Goal: Task Accomplishment & Management: Complete application form

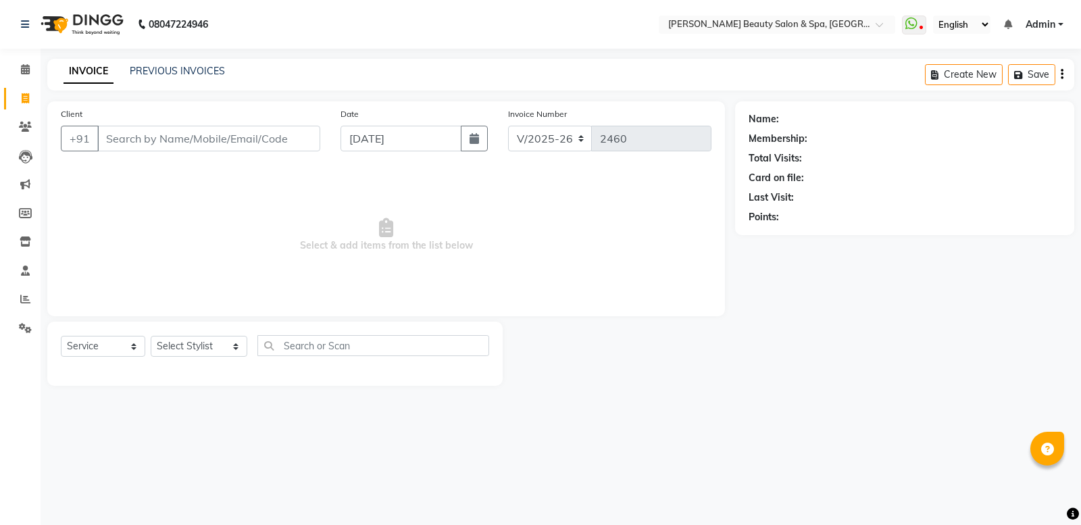
select select "7524"
select select "service"
click at [236, 139] on input "Client" at bounding box center [208, 139] width 223 height 26
type input "7356556416"
click at [298, 146] on button "Add Client" at bounding box center [286, 139] width 70 height 26
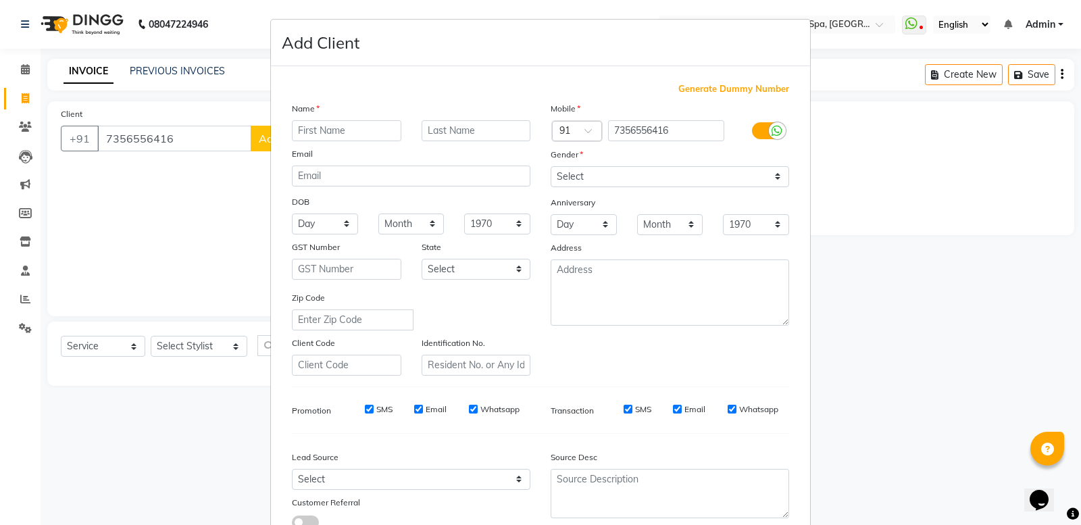
drag, startPoint x: 355, startPoint y: 132, endPoint x: 353, endPoint y: 143, distance: 11.1
click at [353, 143] on div "Name Email DOB Day 01 02 03 04 05 06 07 08 09 10 11 12 13 14 15 16 17 18 19 20 …" at bounding box center [411, 238] width 259 height 274
type input "DINIESH"
click at [680, 166] on select "Select [DEMOGRAPHIC_DATA] [DEMOGRAPHIC_DATA] Other Prefer Not To Say" at bounding box center [670, 176] width 239 height 21
select select "[DEMOGRAPHIC_DATA]"
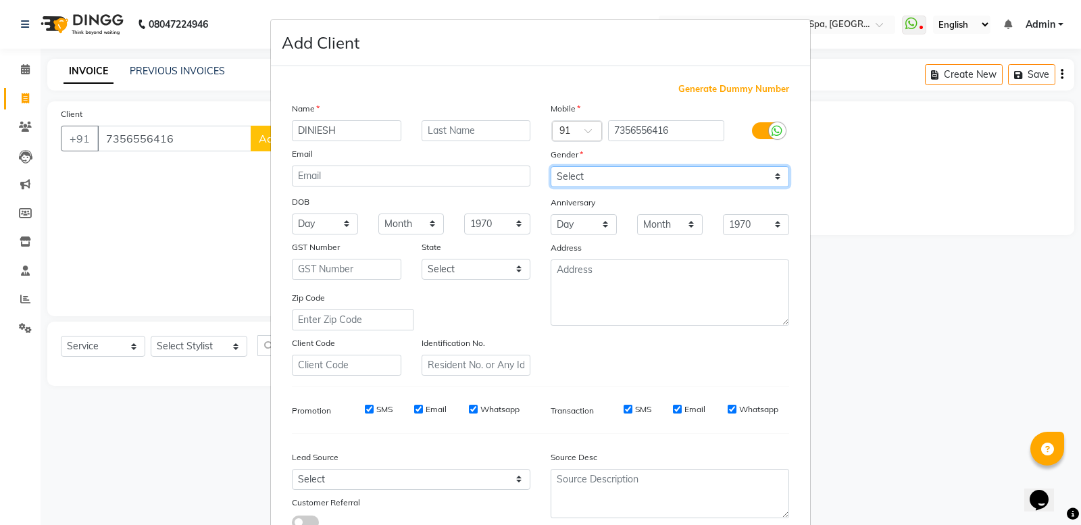
click at [551, 166] on select "Select [DEMOGRAPHIC_DATA] [DEMOGRAPHIC_DATA] Other Prefer Not To Say" at bounding box center [670, 176] width 239 height 21
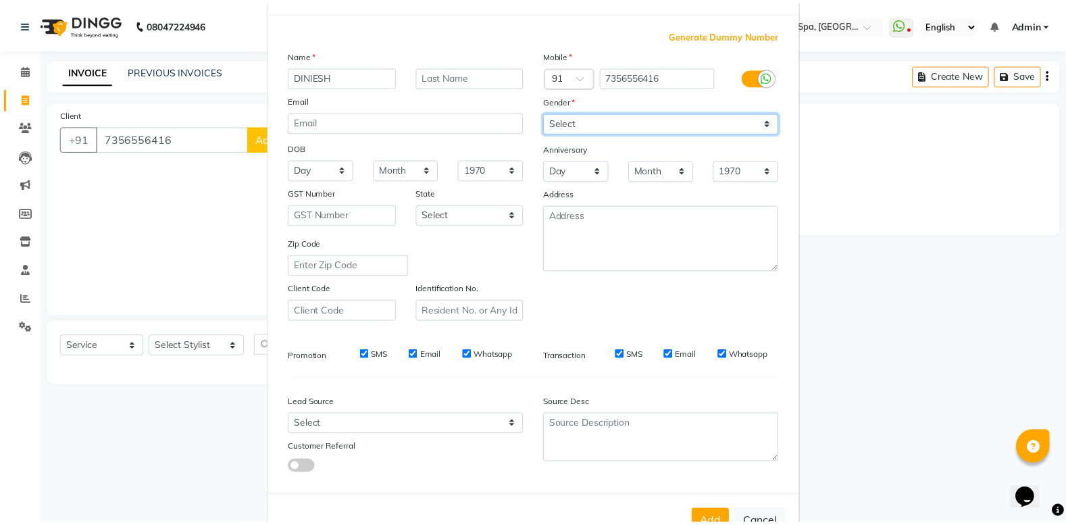
scroll to position [93, 0]
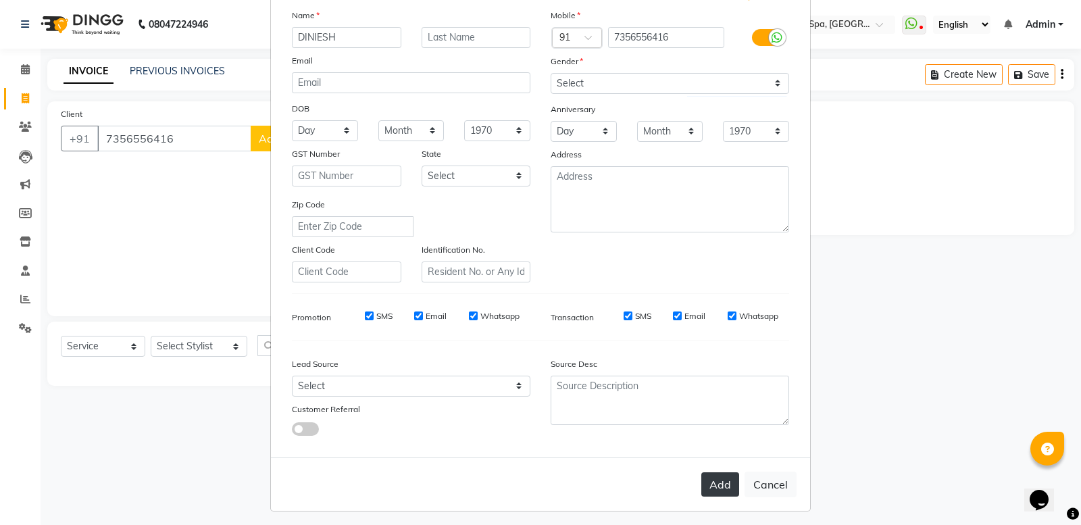
click at [710, 484] on button "Add" at bounding box center [720, 484] width 38 height 24
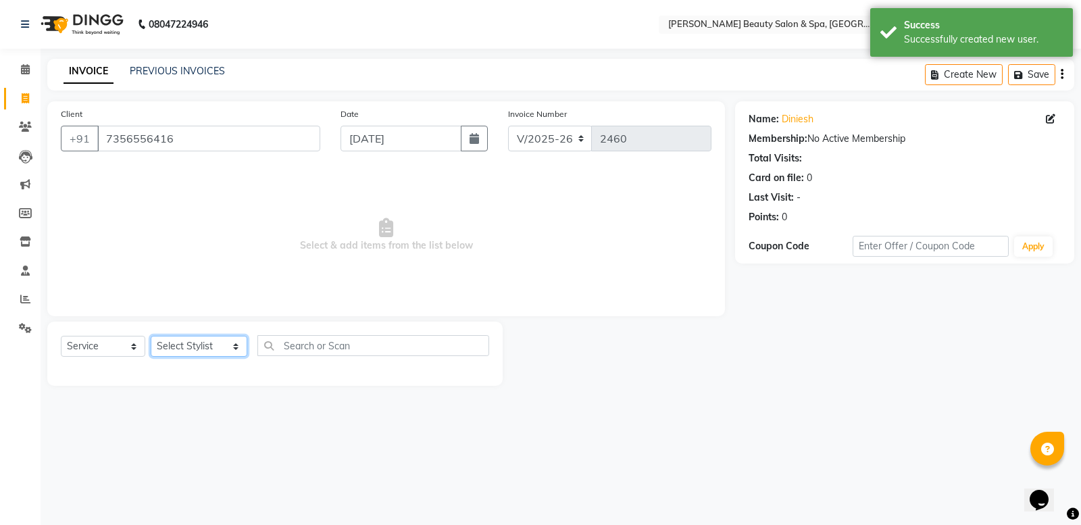
click at [226, 342] on select "Select Stylist Admin [PERSON_NAME] [PERSON_NAME] [PERSON_NAME] [PERSON_NAME] [P…" at bounding box center [199, 346] width 97 height 21
select select "83644"
click at [151, 336] on select "Select Stylist Admin [PERSON_NAME] [PERSON_NAME] [PERSON_NAME] [PERSON_NAME] [P…" at bounding box center [199, 346] width 97 height 21
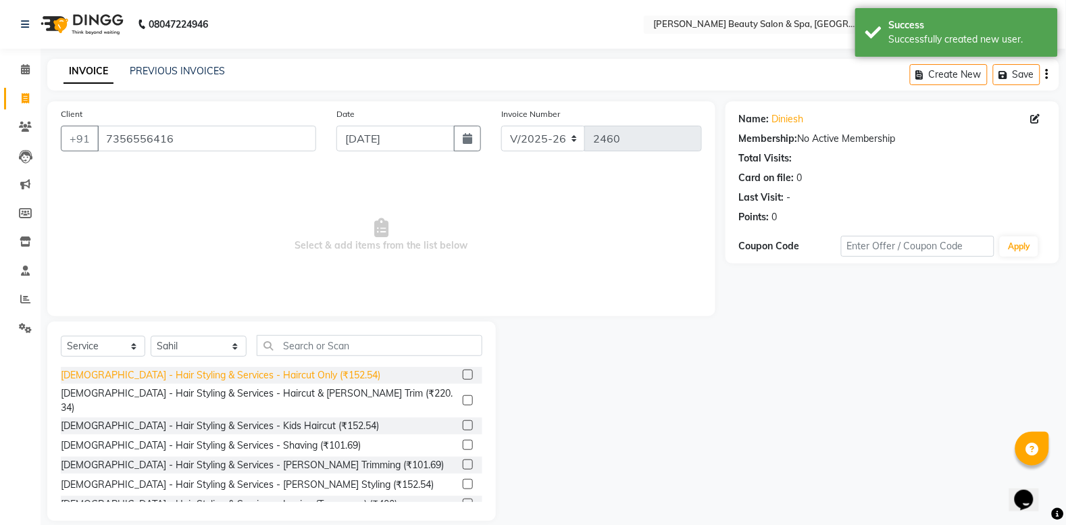
click at [294, 375] on div "[DEMOGRAPHIC_DATA] - Hair Styling & Services - Haircut Only (₹152.54)" at bounding box center [221, 375] width 320 height 14
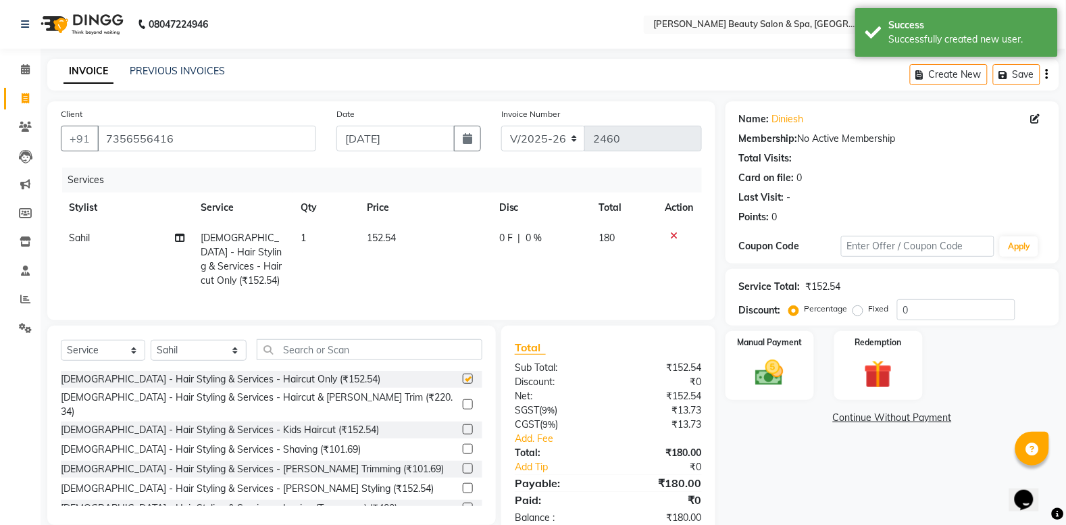
checkbox input "false"
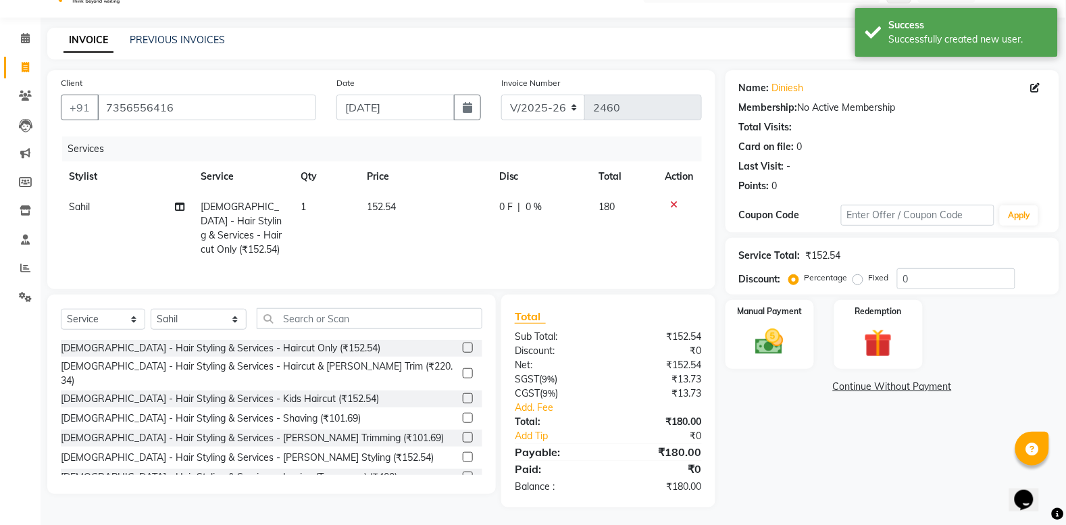
scroll to position [48, 0]
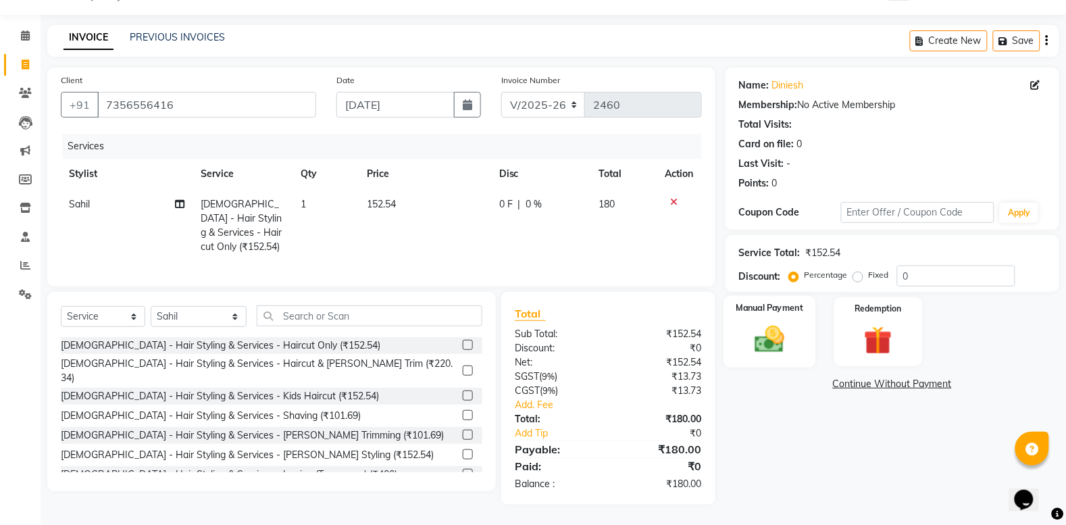
click at [739, 321] on div "Manual Payment" at bounding box center [770, 332] width 92 height 72
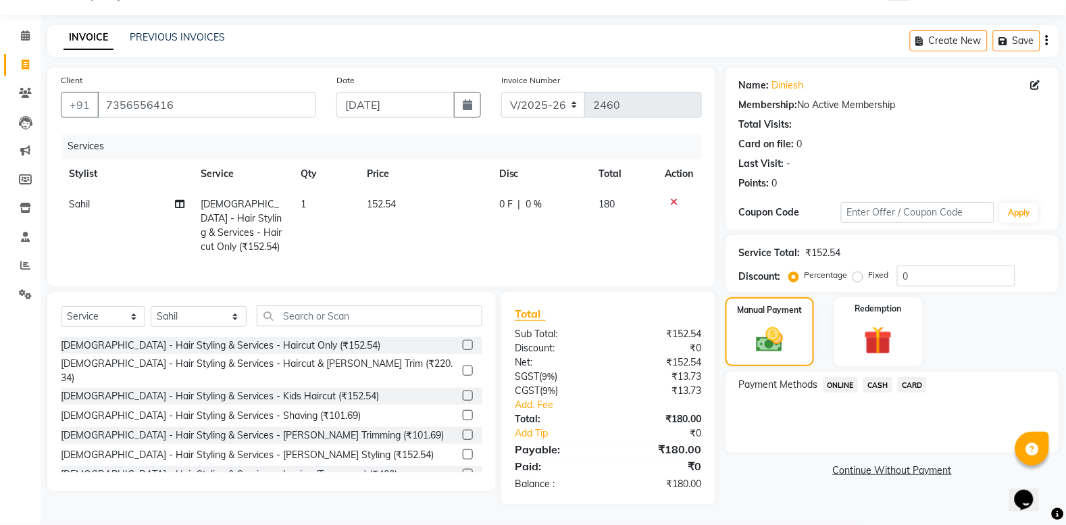
click at [828, 377] on span "ONLINE" at bounding box center [841, 385] width 35 height 16
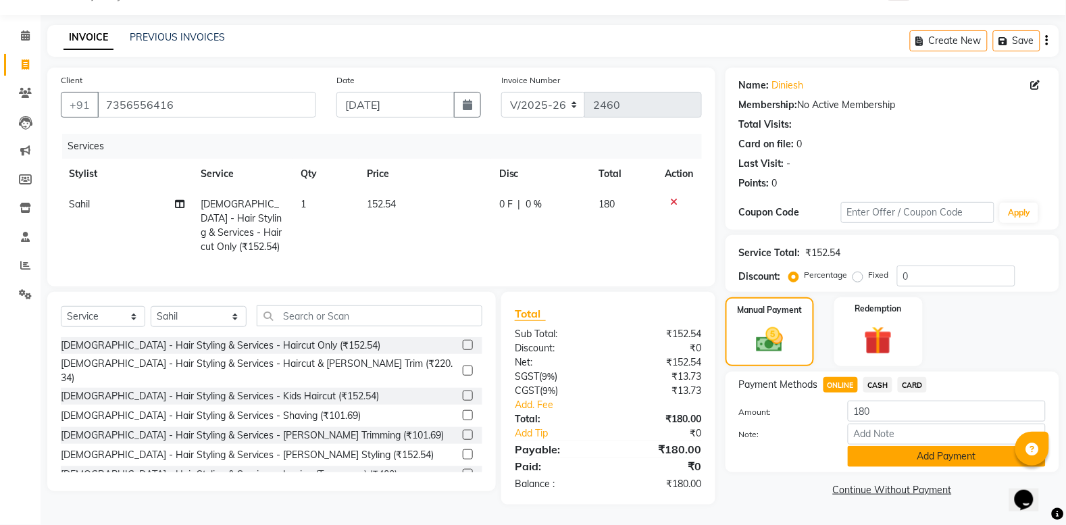
click at [906, 446] on button "Add Payment" at bounding box center [947, 456] width 198 height 21
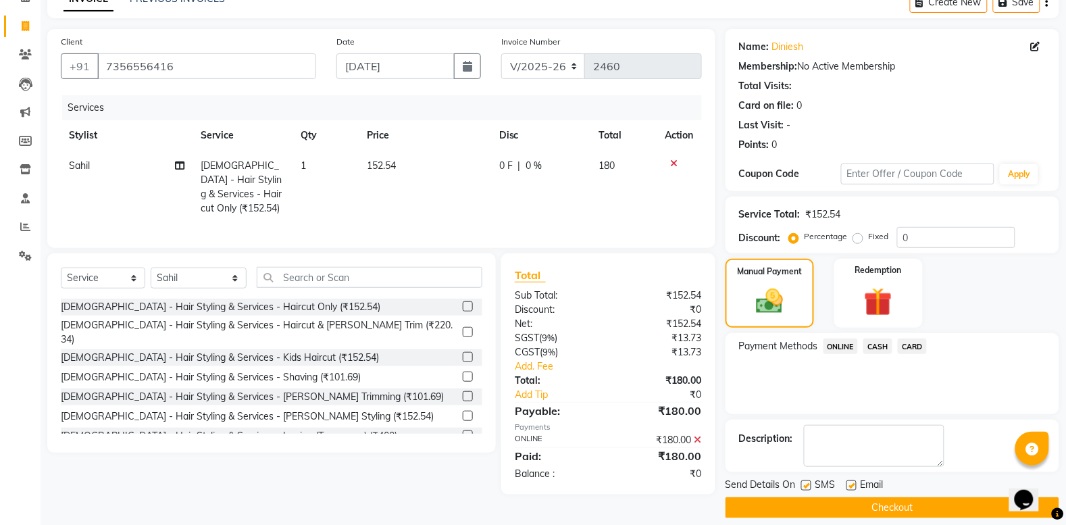
scroll to position [86, 0]
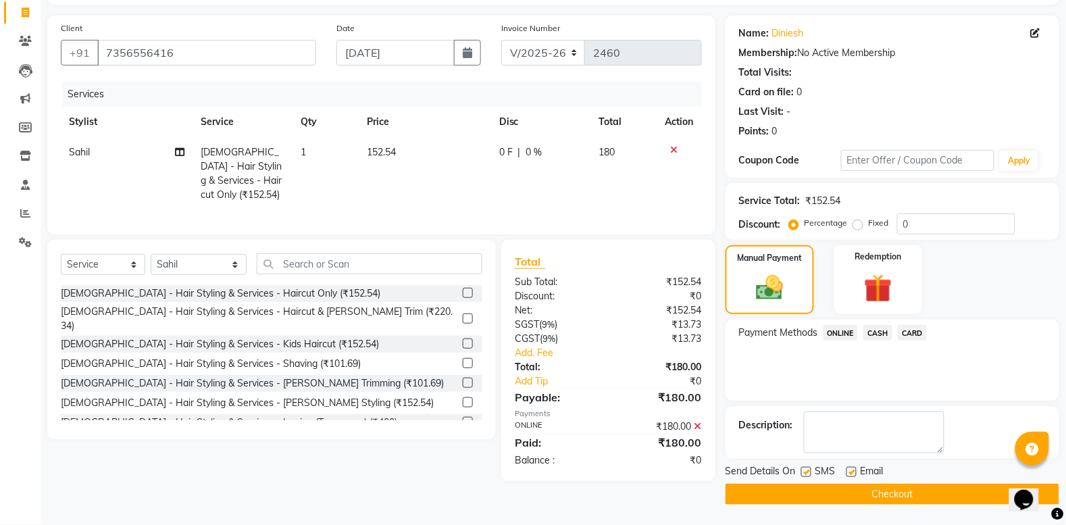
drag, startPoint x: 919, startPoint y: 494, endPoint x: 916, endPoint y: 465, distance: 29.3
click at [920, 495] on button "Checkout" at bounding box center [893, 494] width 334 height 21
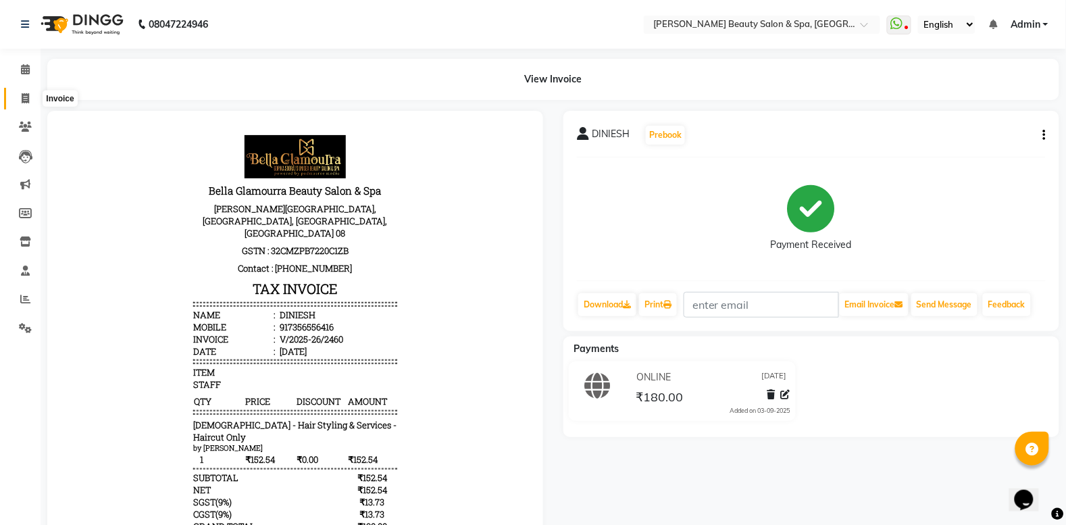
click at [19, 99] on span at bounding box center [26, 99] width 24 height 16
select select "service"
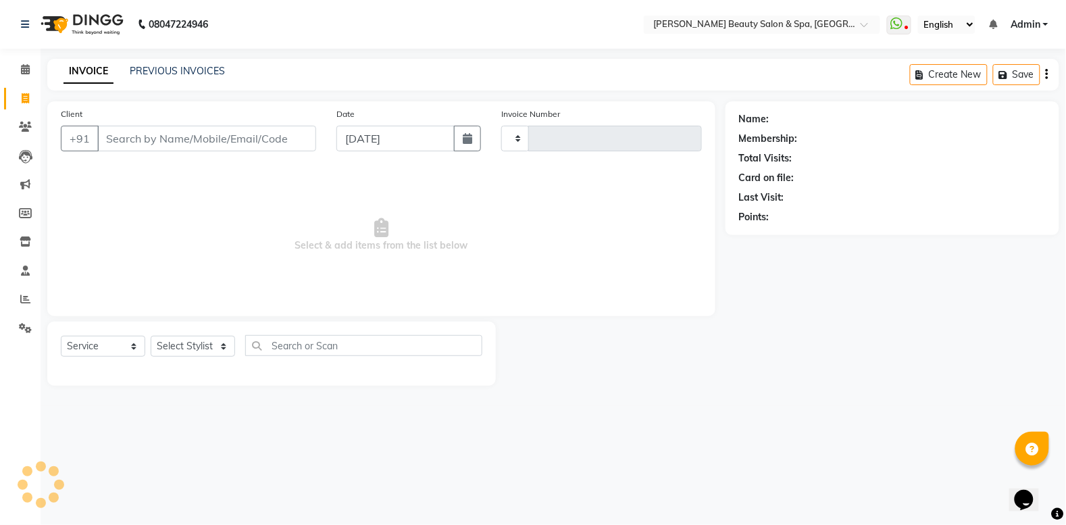
type input "2461"
select select "7524"
click at [149, 149] on input "Client" at bounding box center [208, 139] width 223 height 26
click at [160, 129] on input "Client" at bounding box center [208, 139] width 223 height 26
click at [206, 123] on div "Client +91" at bounding box center [191, 134] width 280 height 55
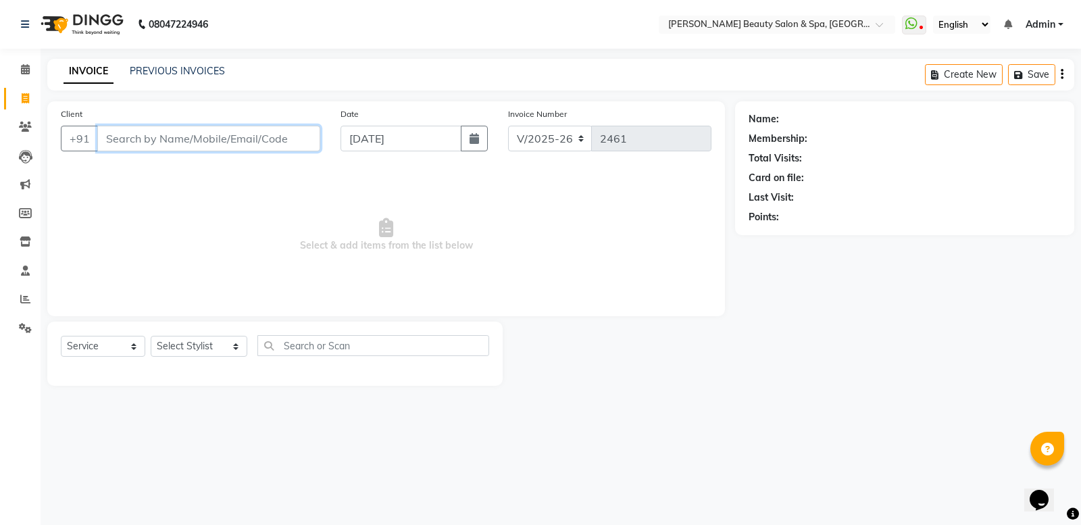
click at [206, 147] on input "Client" at bounding box center [208, 139] width 223 height 26
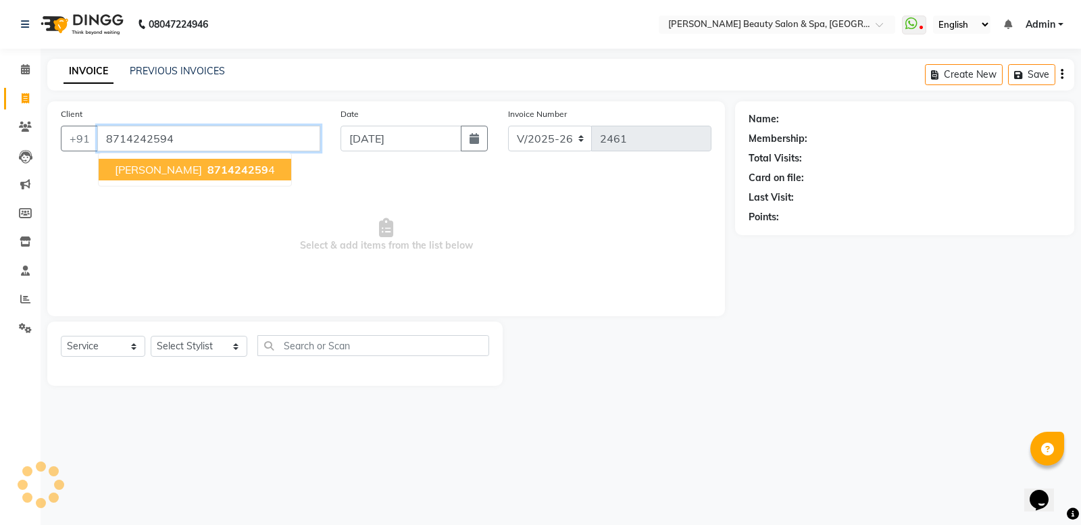
type input "8714242594"
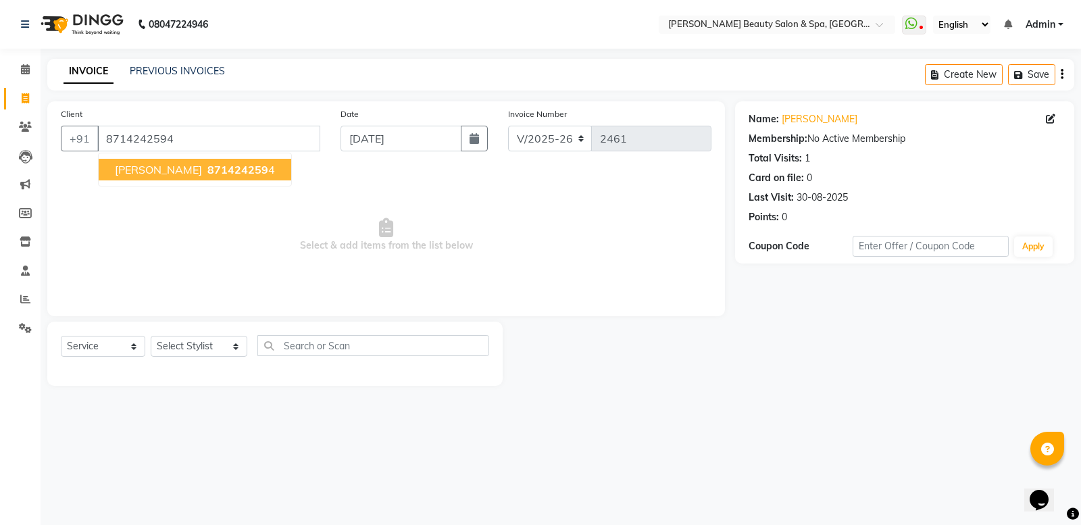
click at [207, 174] on span "871424259" at bounding box center [237, 170] width 61 height 14
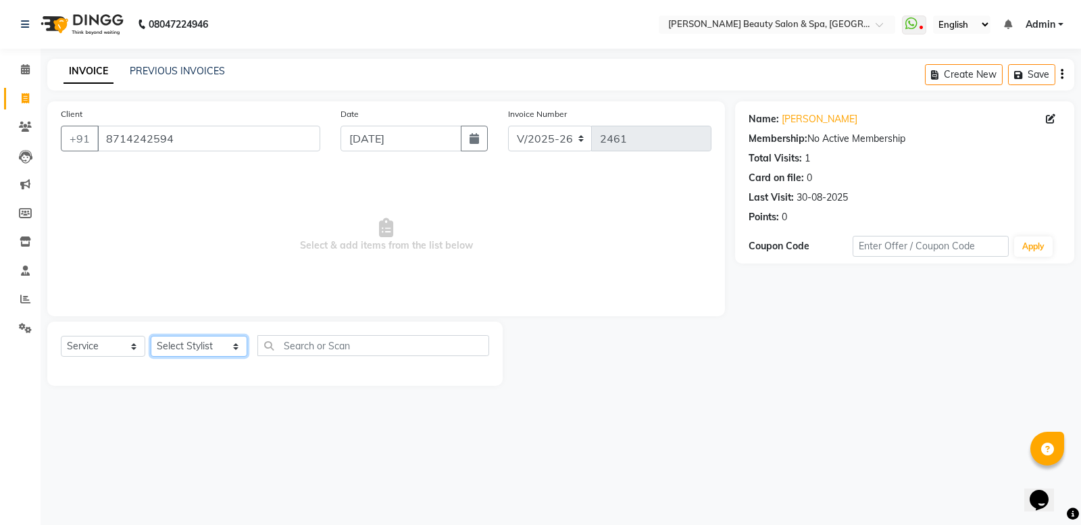
click at [205, 337] on select "Select Stylist Admin [PERSON_NAME] [PERSON_NAME] [PERSON_NAME] [PERSON_NAME] [P…" at bounding box center [199, 346] width 97 height 21
select select "67142"
click at [151, 336] on select "Select Stylist Admin [PERSON_NAME] [PERSON_NAME] [PERSON_NAME] [PERSON_NAME] [P…" at bounding box center [199, 346] width 97 height 21
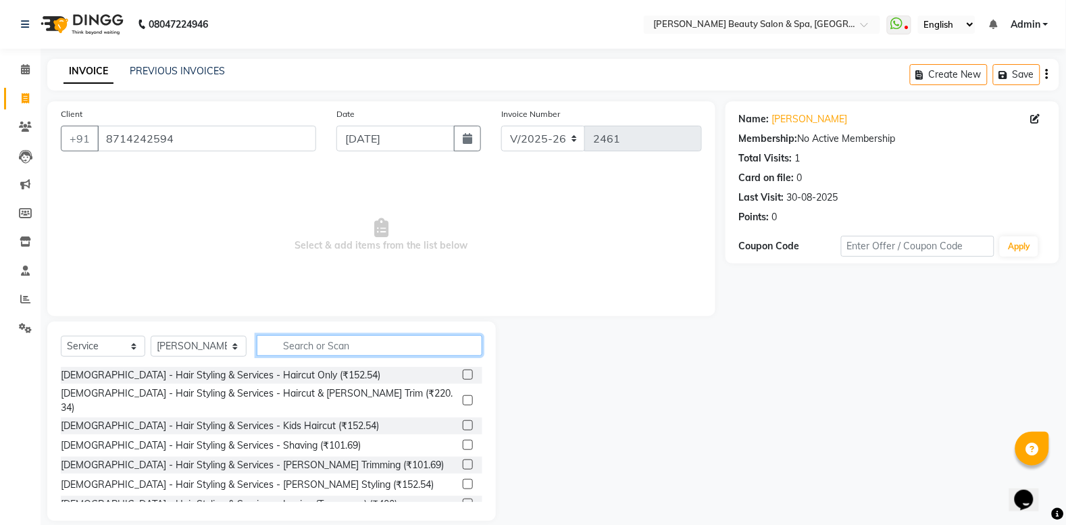
click at [299, 337] on input "text" at bounding box center [370, 345] width 226 height 21
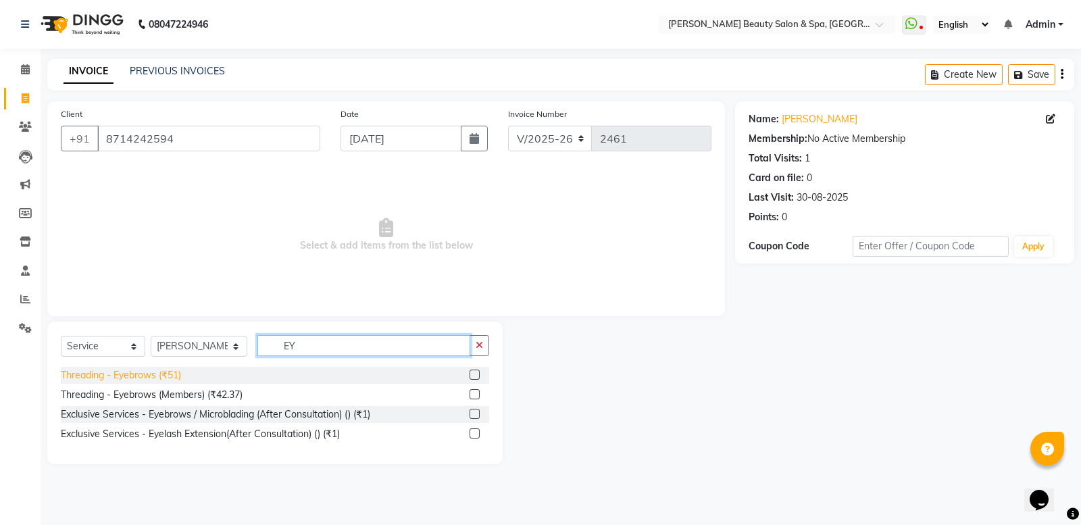
type input "EY"
click at [92, 374] on div "Threading - Eyebrows (₹51)" at bounding box center [121, 375] width 120 height 14
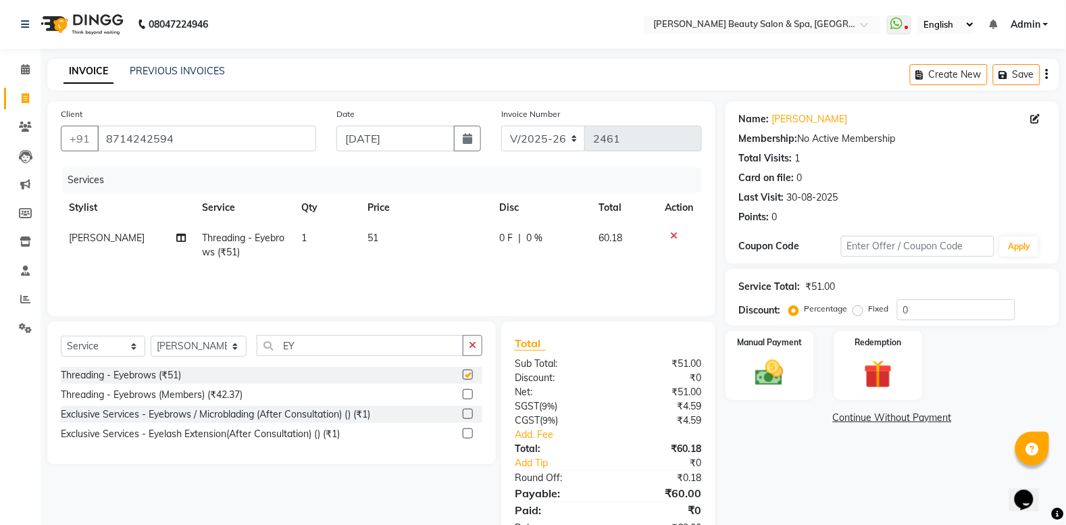
checkbox input "false"
click at [785, 378] on img at bounding box center [770, 373] width 48 height 34
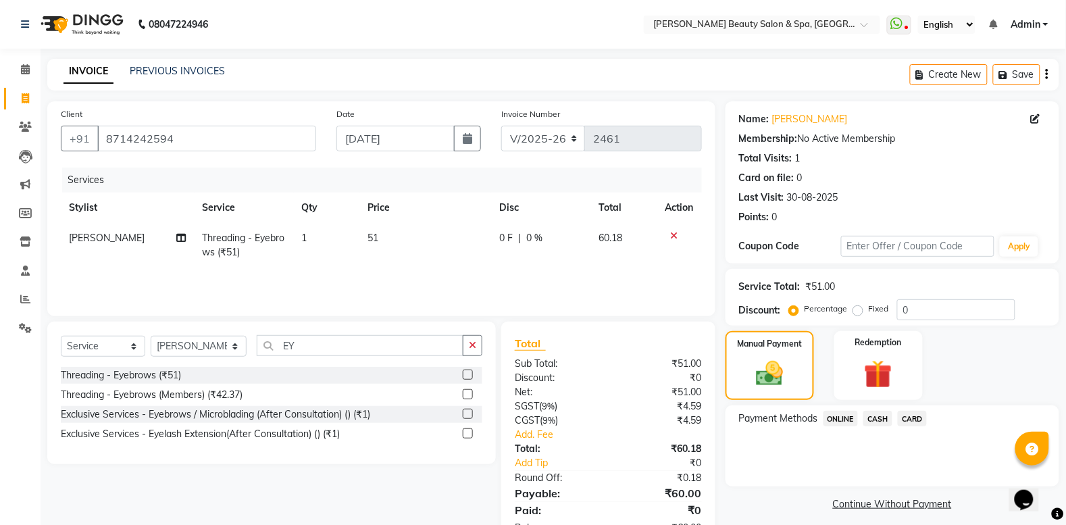
click at [889, 414] on span "CASH" at bounding box center [878, 419] width 29 height 16
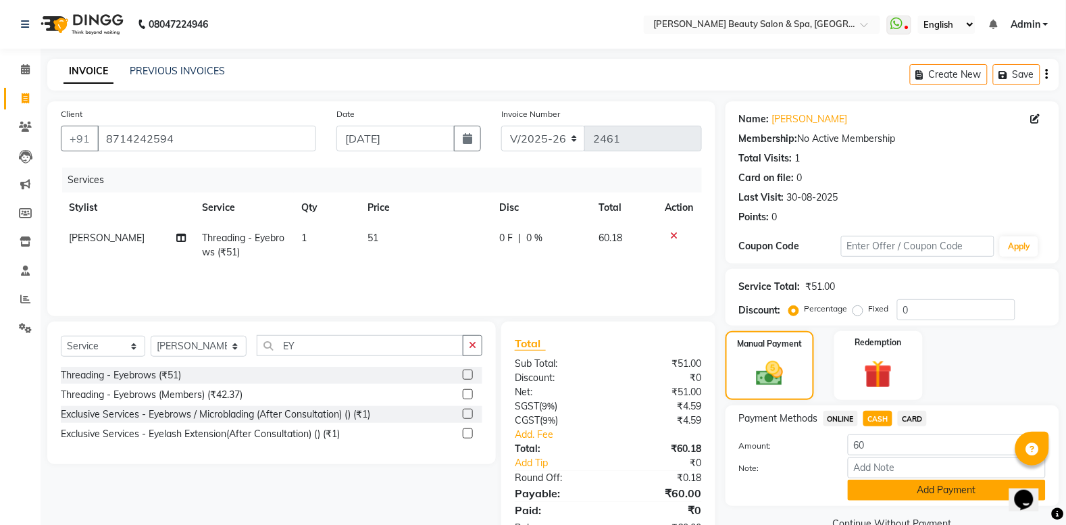
click at [974, 480] on button "Add Payment" at bounding box center [947, 490] width 198 height 21
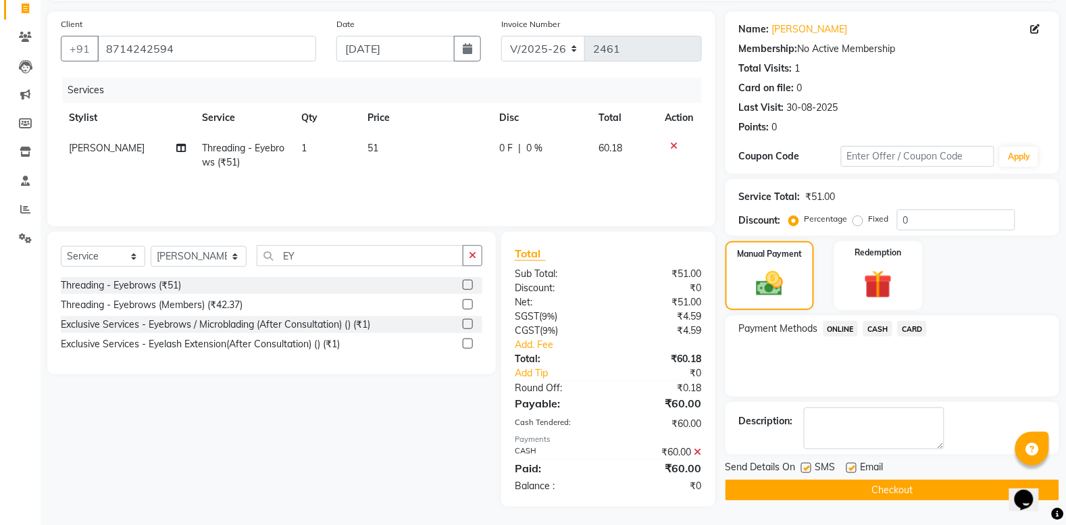
scroll to position [91, 0]
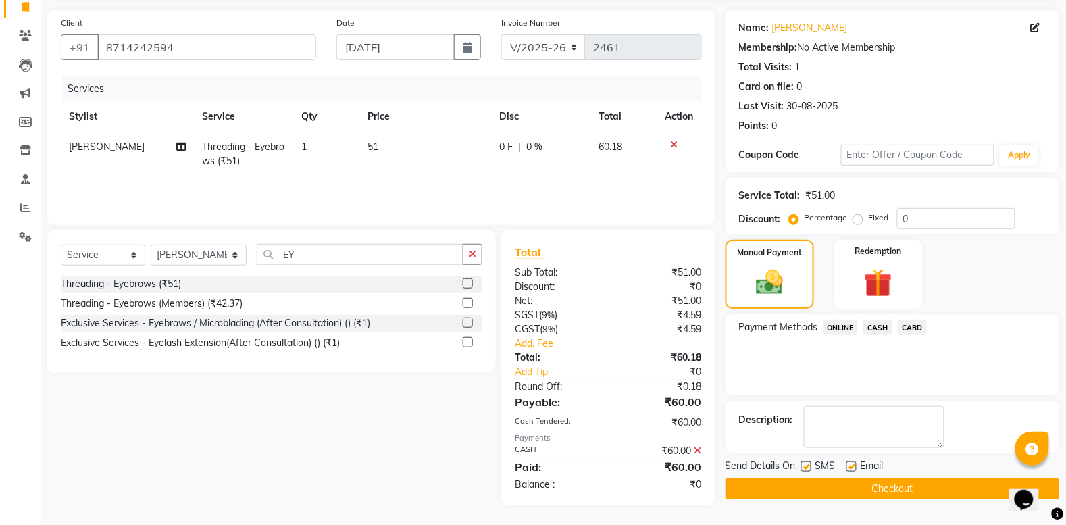
click at [862, 495] on button "Checkout" at bounding box center [893, 488] width 334 height 21
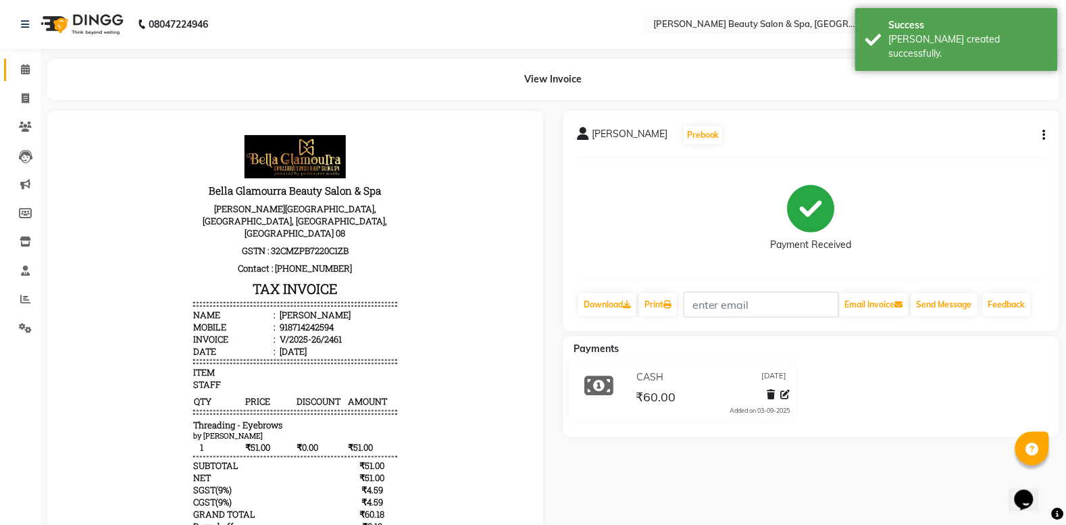
click at [22, 59] on link "Calendar" at bounding box center [20, 70] width 32 height 22
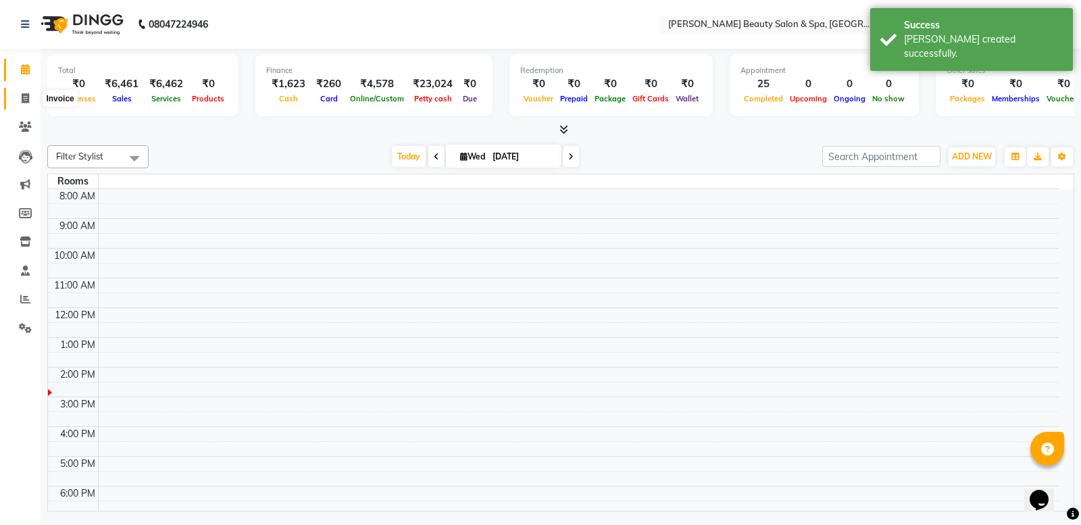
click at [29, 97] on span at bounding box center [26, 99] width 24 height 16
select select "service"
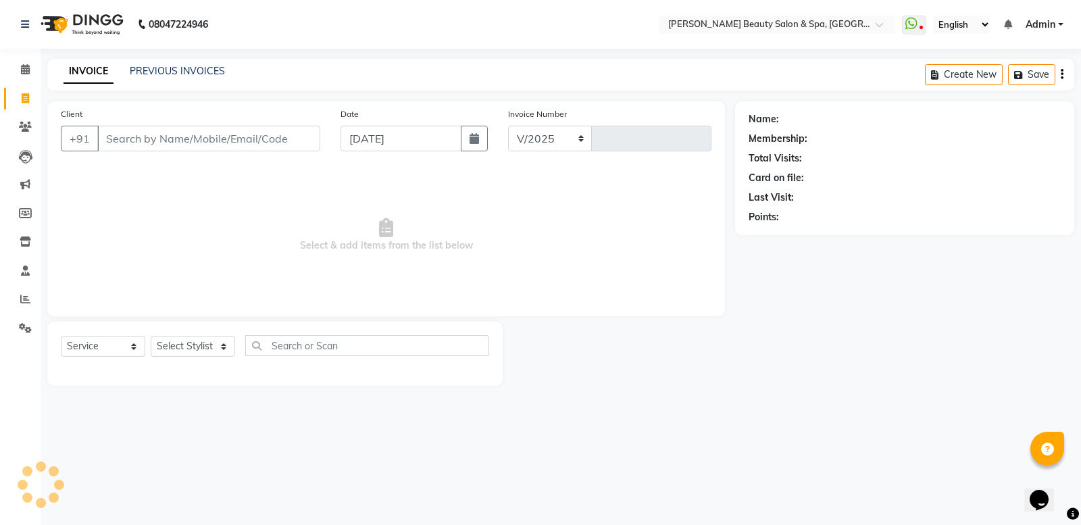
select select "7524"
type input "2462"
click at [174, 143] on input "Client" at bounding box center [208, 139] width 223 height 26
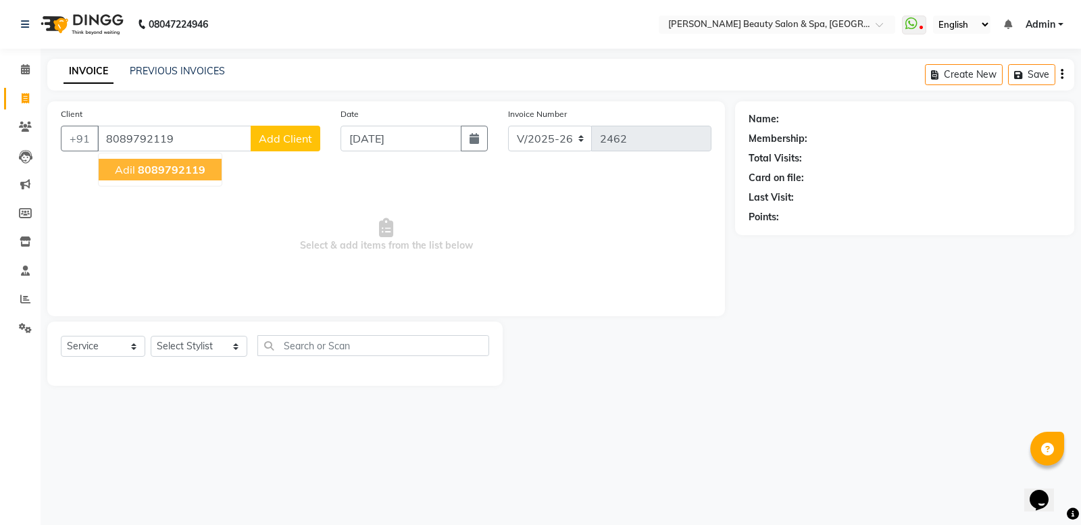
click at [167, 159] on button "[PERSON_NAME] 8089792119" at bounding box center [160, 170] width 123 height 22
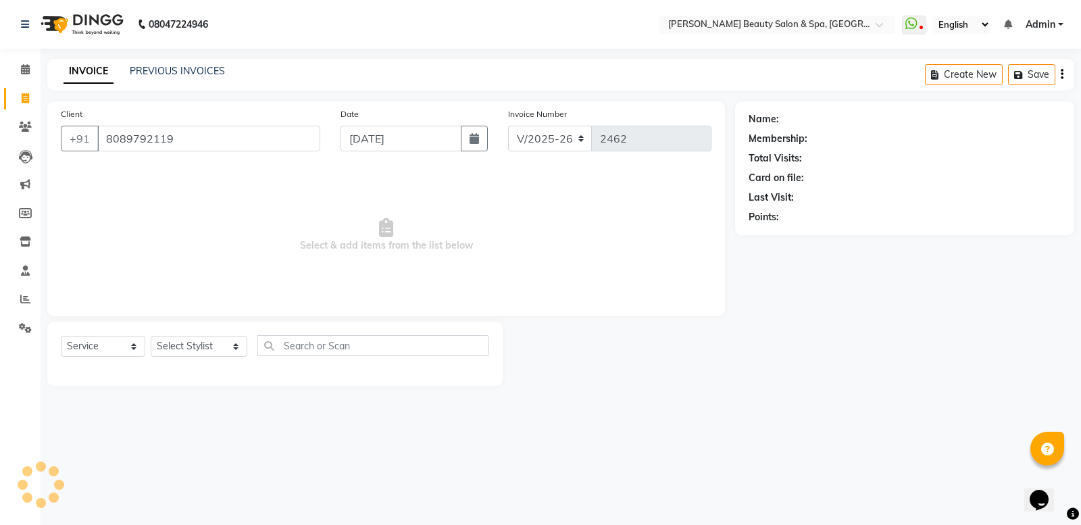
type input "8089792119"
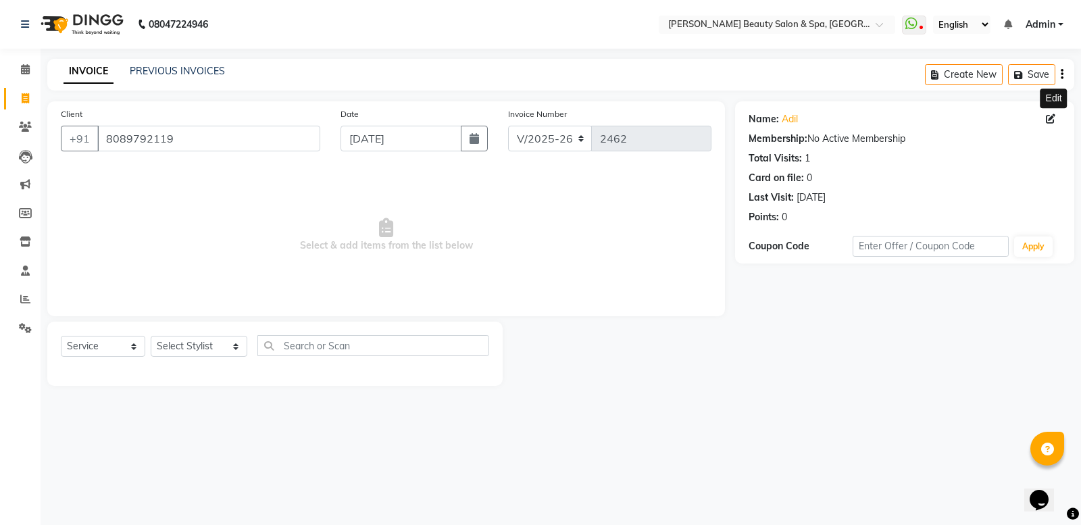
click at [1051, 120] on icon at bounding box center [1050, 118] width 9 height 9
select select "[DEMOGRAPHIC_DATA]"
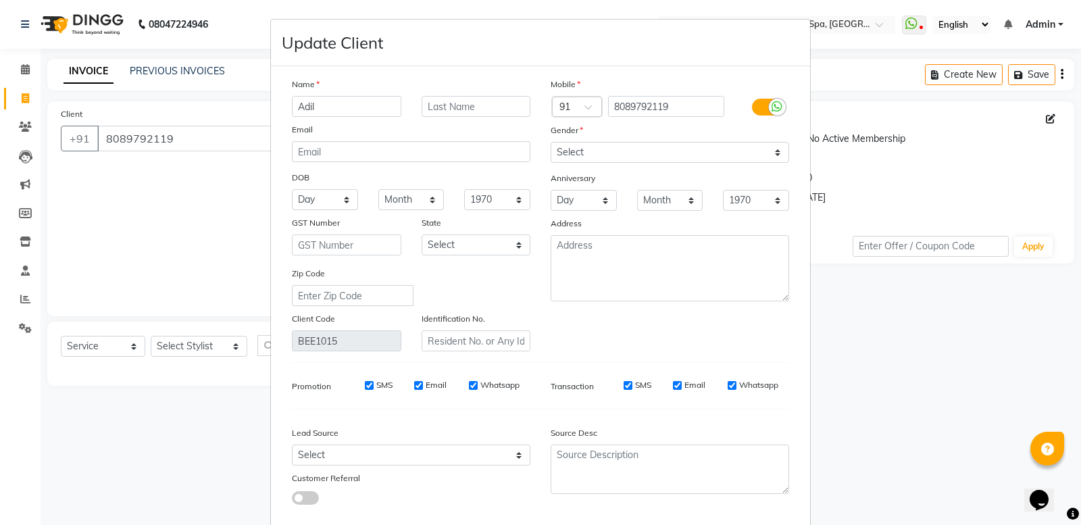
click at [353, 108] on input "Adil" at bounding box center [346, 106] width 109 height 21
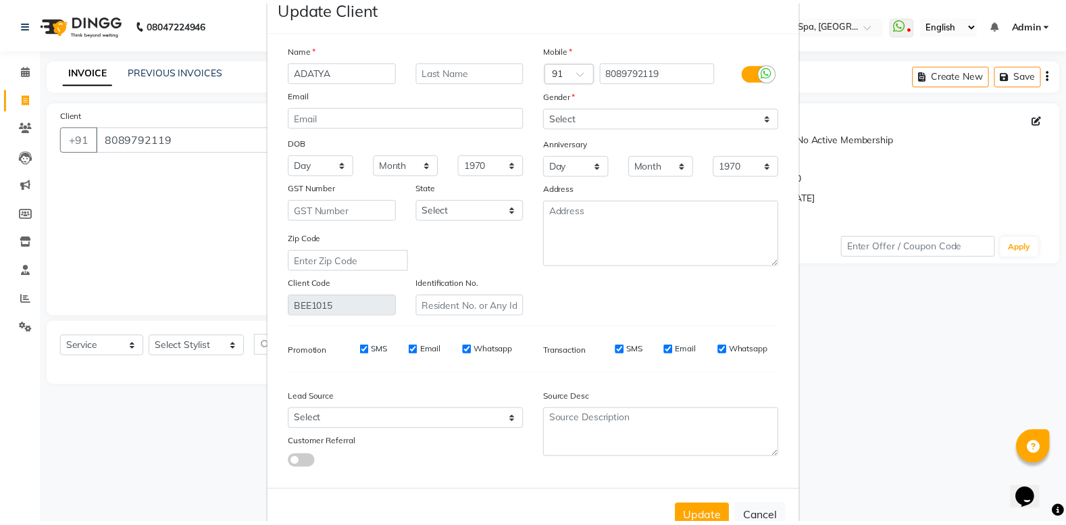
scroll to position [70, 0]
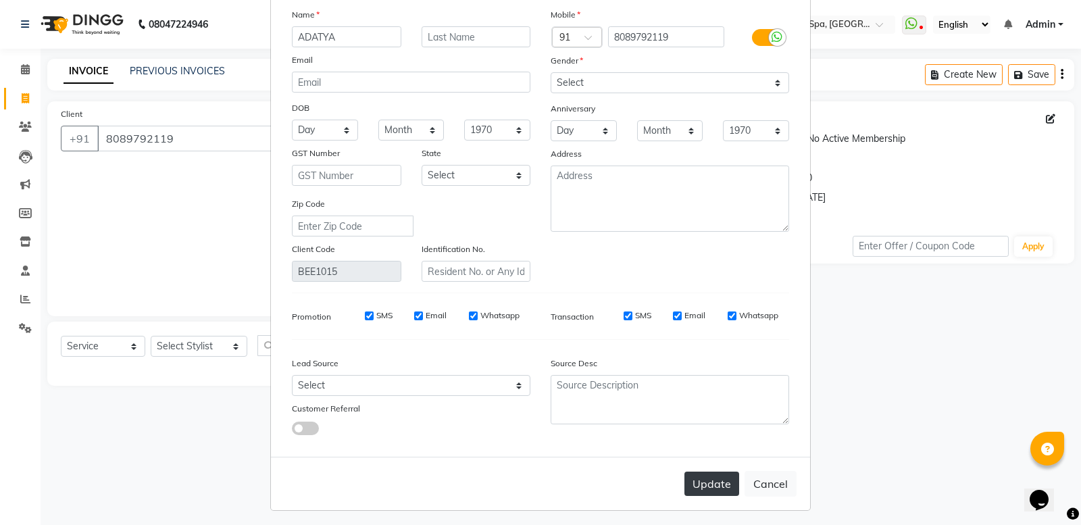
type input "ADATYA"
click at [707, 482] on button "Update" at bounding box center [711, 484] width 55 height 24
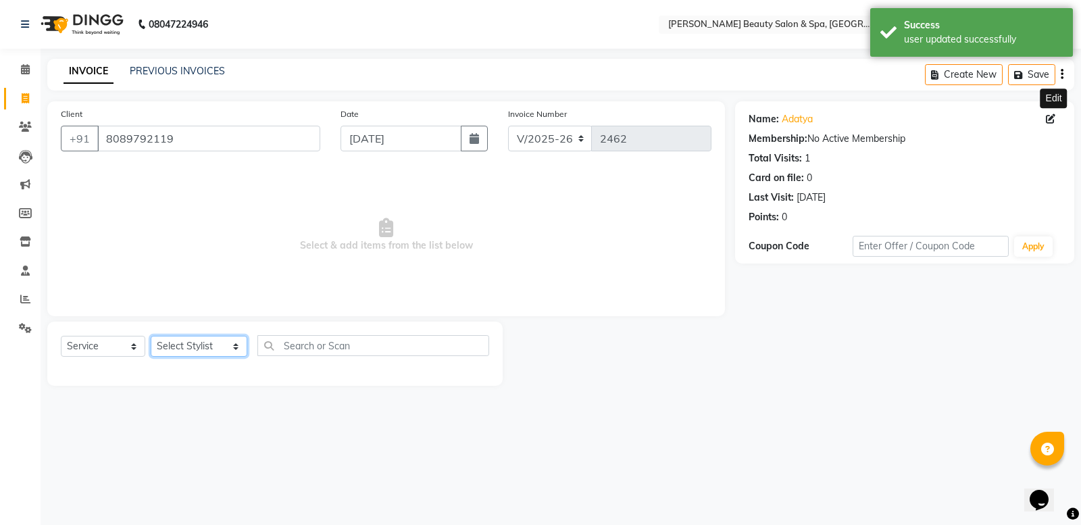
click at [189, 342] on select "Select Stylist Admin [PERSON_NAME] [PERSON_NAME] [PERSON_NAME] [PERSON_NAME] [P…" at bounding box center [199, 346] width 97 height 21
select select "83646"
click at [151, 336] on select "Select Stylist Admin [PERSON_NAME] [PERSON_NAME] [PERSON_NAME] [PERSON_NAME] [P…" at bounding box center [199, 346] width 97 height 21
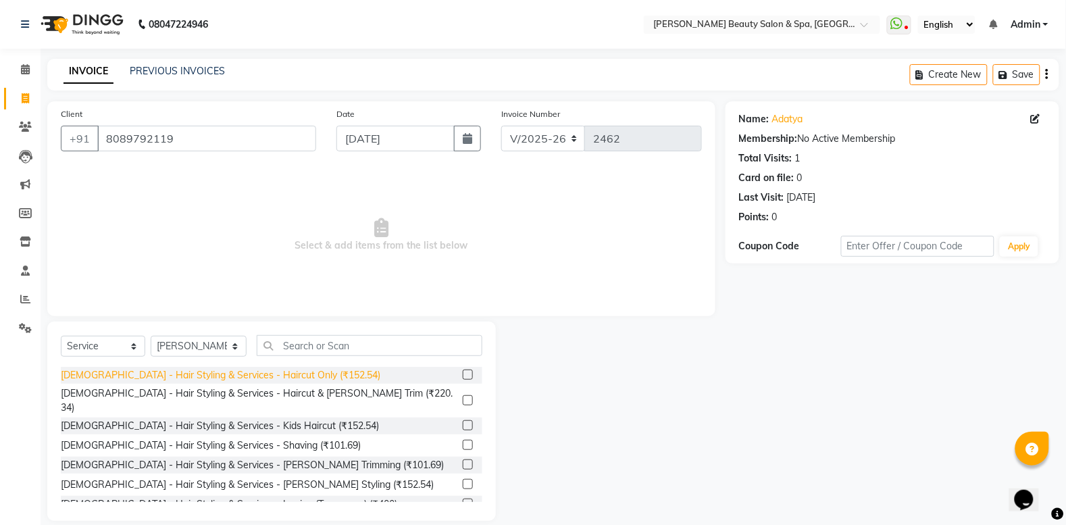
click at [277, 379] on div "[DEMOGRAPHIC_DATA] - Hair Styling & Services - Haircut Only (₹152.54)" at bounding box center [221, 375] width 320 height 14
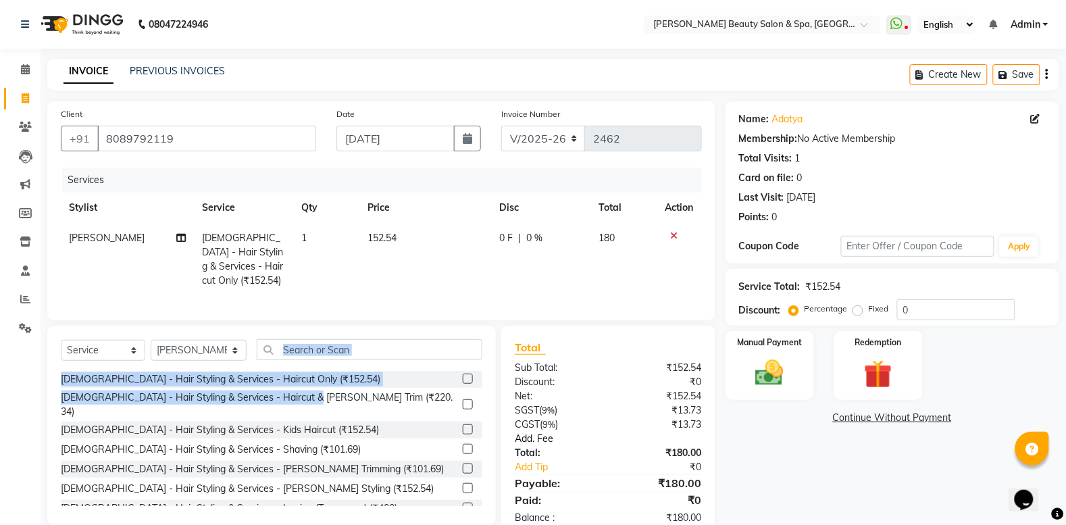
checkbox input "false"
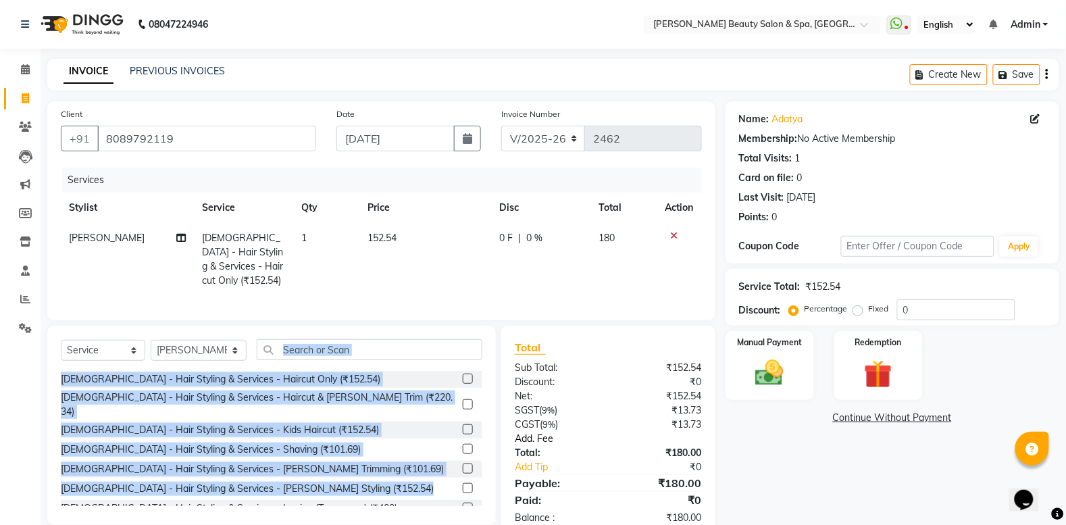
drag, startPoint x: 277, startPoint y: 379, endPoint x: 562, endPoint y: 457, distance: 295.1
click at [509, 483] on div "Select Service Product Membership Package Voucher Prepaid Gift Card Select Styl…" at bounding box center [381, 432] width 689 height 213
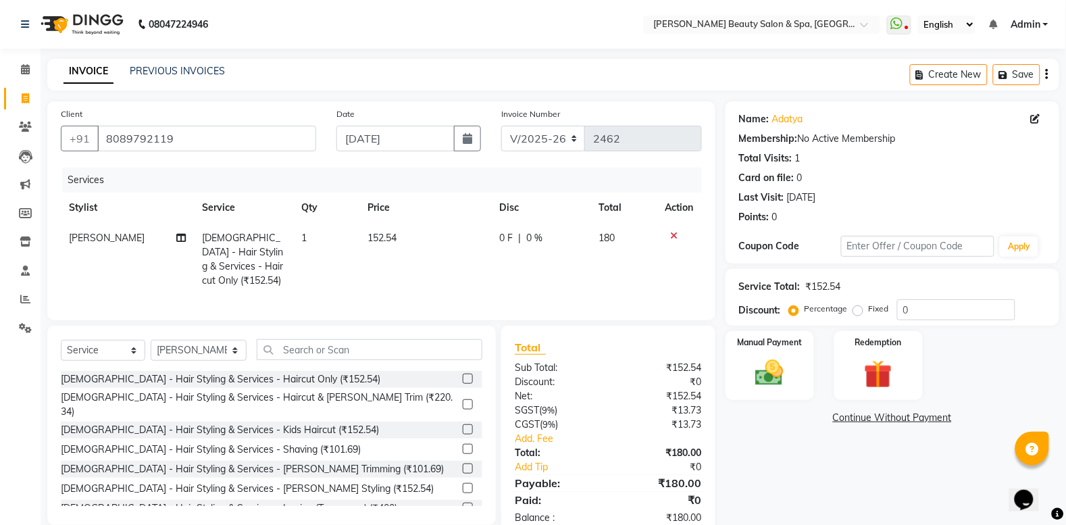
click at [392, 272] on td "152.54" at bounding box center [426, 259] width 132 height 73
select select "83646"
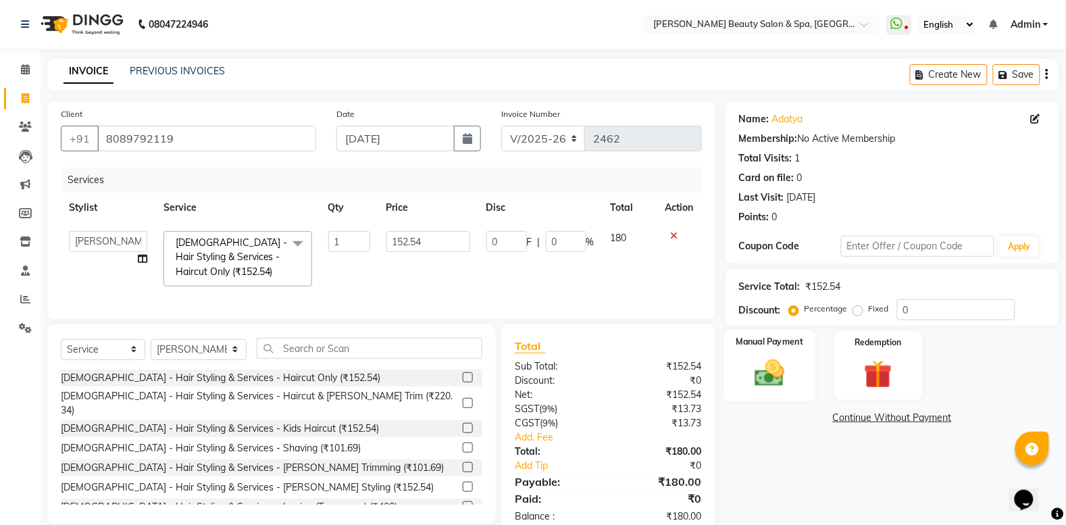
click at [774, 380] on img at bounding box center [770, 373] width 48 height 34
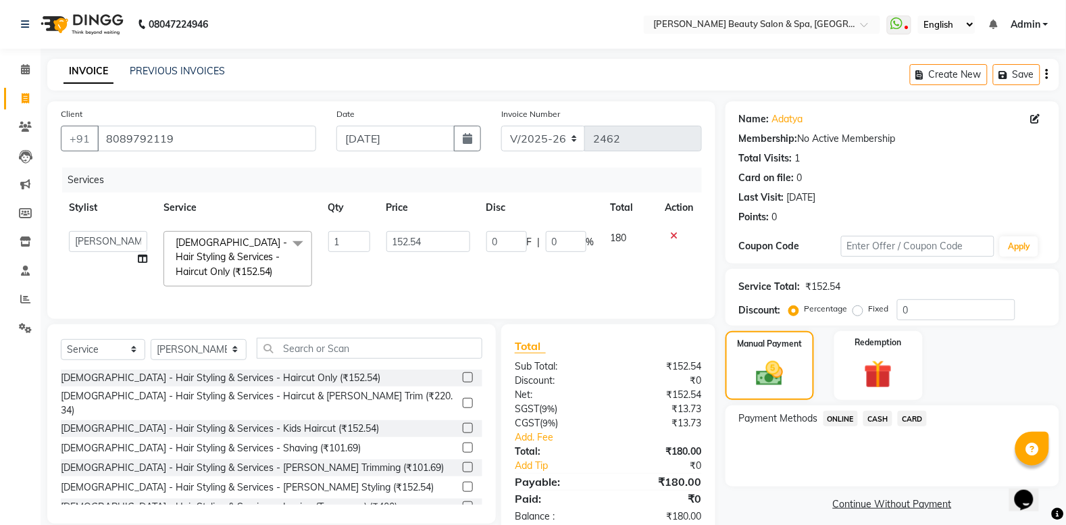
click at [885, 419] on span "CASH" at bounding box center [878, 419] width 29 height 16
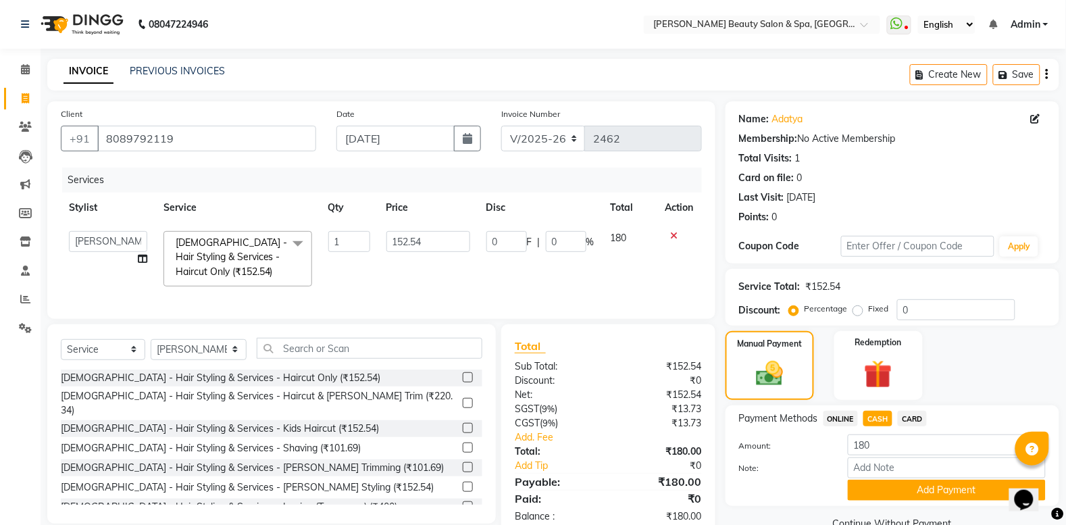
scroll to position [46, 0]
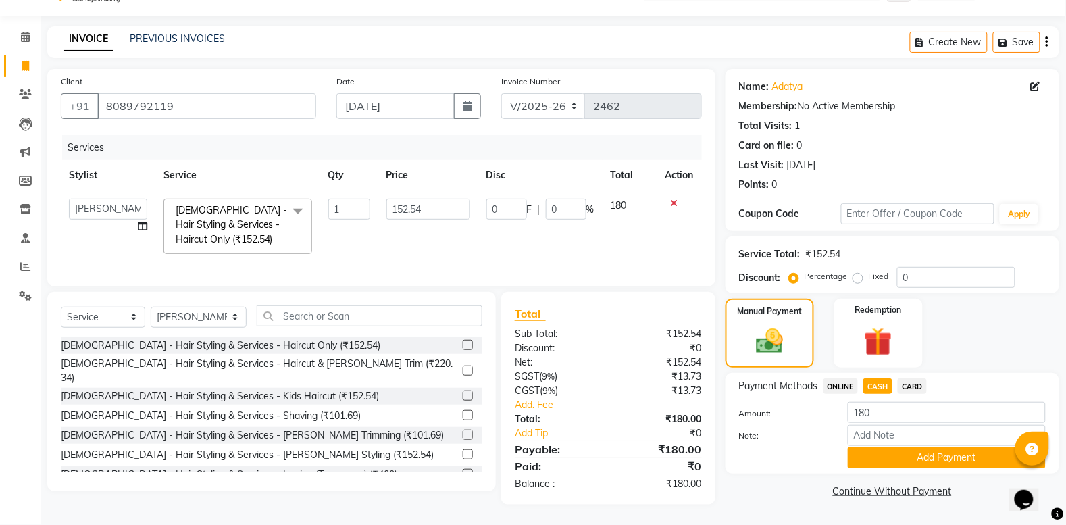
drag, startPoint x: 795, startPoint y: 549, endPoint x: 937, endPoint y: 453, distance: 172.2
click at [899, 507] on main "INVOICE PREVIOUS INVOICES Create New Save Client [PHONE_NUMBER] Date [DATE] Inv…" at bounding box center [554, 275] width 1026 height 499
click at [929, 447] on button "Add Payment" at bounding box center [947, 457] width 198 height 21
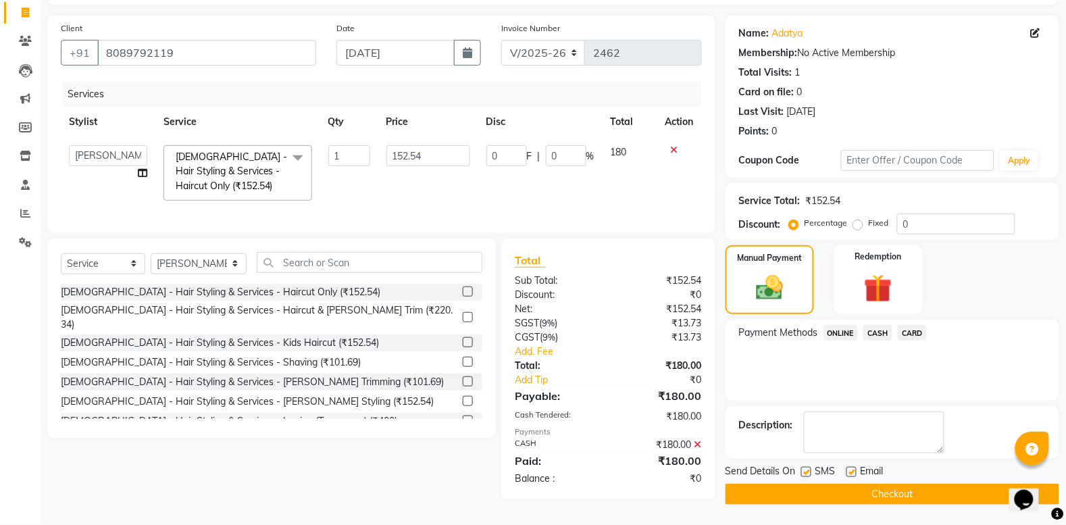
scroll to position [95, 0]
click at [926, 488] on button "Checkout" at bounding box center [893, 494] width 334 height 21
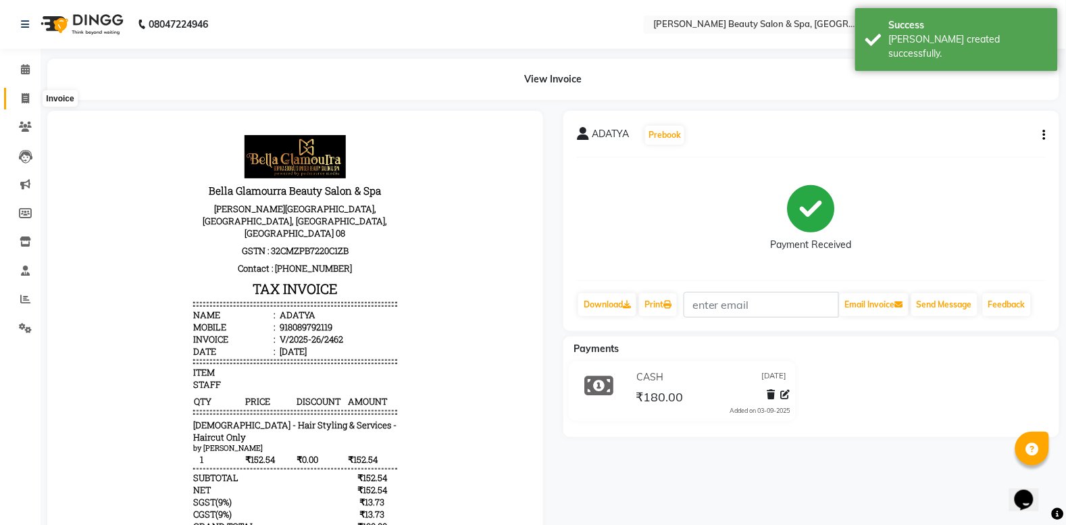
click at [28, 99] on icon at bounding box center [25, 98] width 7 height 10
select select "service"
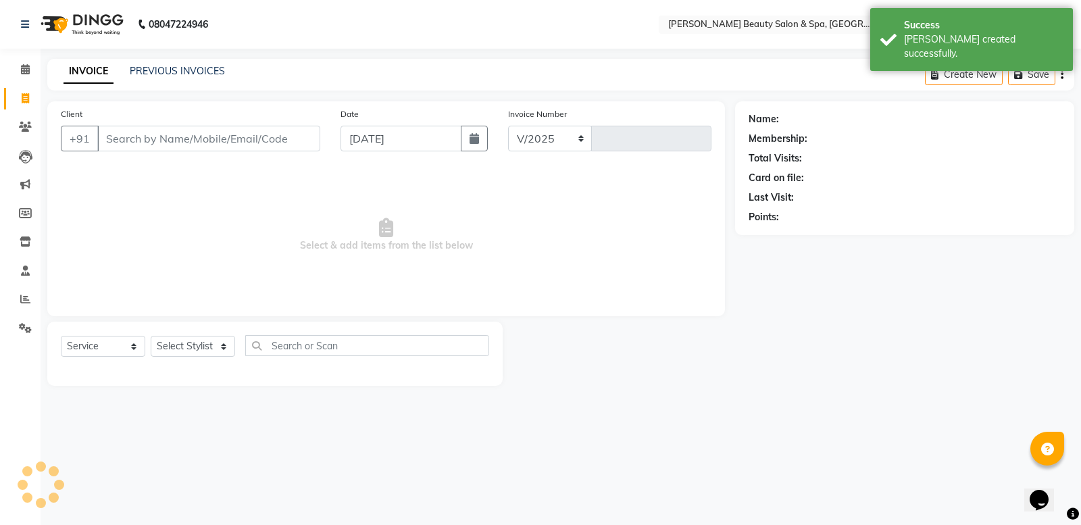
select select "7524"
type input "2463"
